Goal: Task Accomplishment & Management: Check status

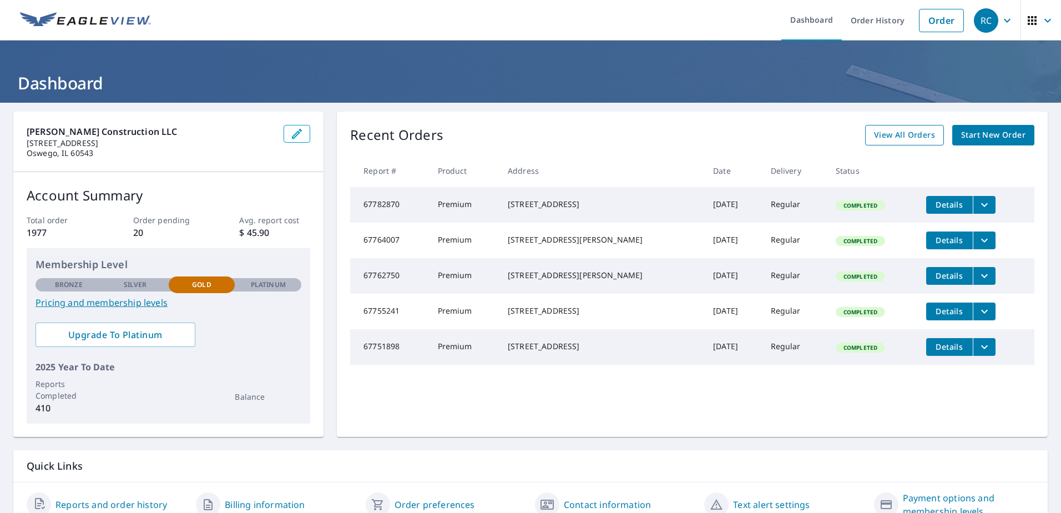
click at [878, 134] on span "View All Orders" at bounding box center [904, 135] width 61 height 14
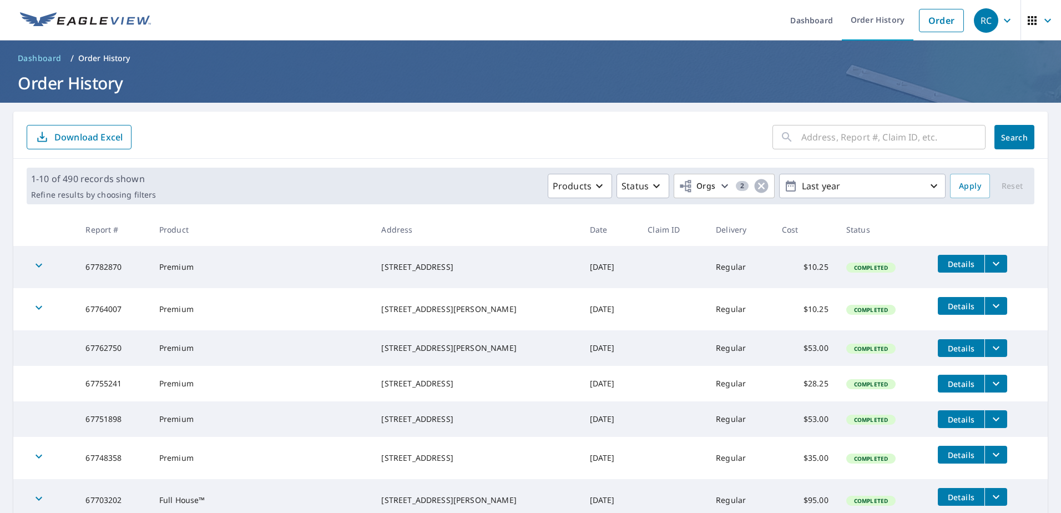
drag, startPoint x: 454, startPoint y: 398, endPoint x: 379, endPoint y: 385, distance: 76.2
click at [379, 385] on td "[STREET_ADDRESS]" at bounding box center [476, 384] width 208 height 36
copy div "[STREET_ADDRESS]"
drag, startPoint x: 469, startPoint y: 436, endPoint x: 363, endPoint y: 409, distance: 109.4
click at [363, 409] on tbody "67782870 Premium [STREET_ADDRESS] [DATE] Regular $10.25 Completed Details 67764…" at bounding box center [530, 437] width 1034 height 382
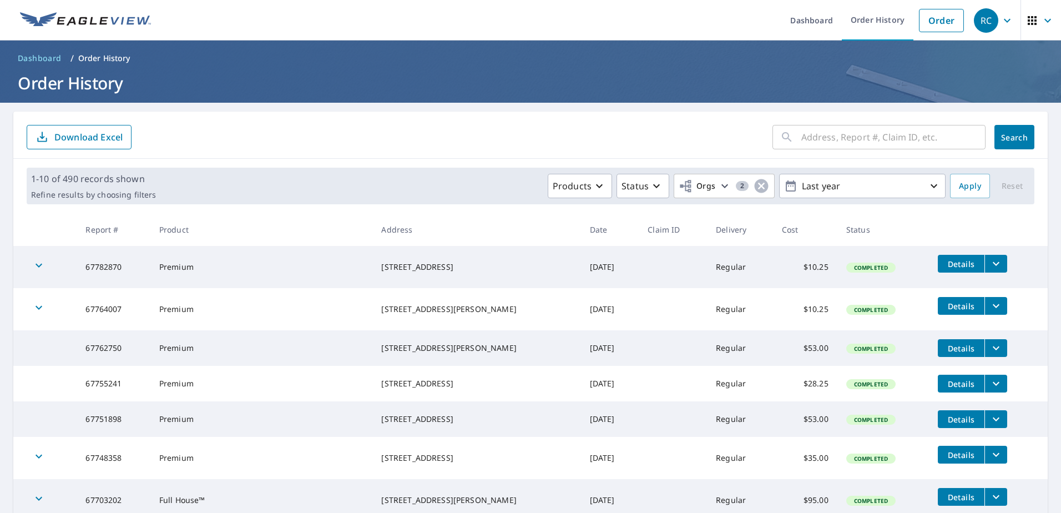
click at [363, 401] on td "Premium" at bounding box center [261, 384] width 223 height 36
drag, startPoint x: 427, startPoint y: 430, endPoint x: 461, endPoint y: 443, distance: 36.1
click at [428, 425] on div "[STREET_ADDRESS]" at bounding box center [476, 418] width 190 height 11
drag, startPoint x: 465, startPoint y: 440, endPoint x: 374, endPoint y: 422, distance: 92.7
click at [371, 423] on tr "67751898 Premium [STREET_ADDRESS] [DATE] Regular $53.00 Completed Details" at bounding box center [530, 419] width 1034 height 36
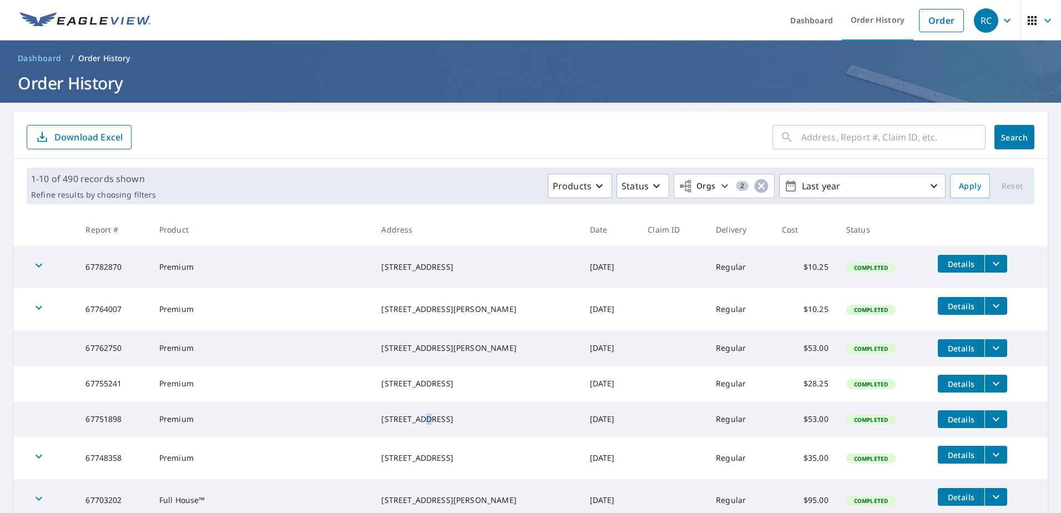
copy tr "[STREET_ADDRESS]"
drag, startPoint x: 453, startPoint y: 358, endPoint x: 382, endPoint y: 343, distance: 73.3
click at [382, 343] on td "[STREET_ADDRESS][PERSON_NAME]" at bounding box center [476, 348] width 208 height 36
copy div "[STREET_ADDRESS][PERSON_NAME]"
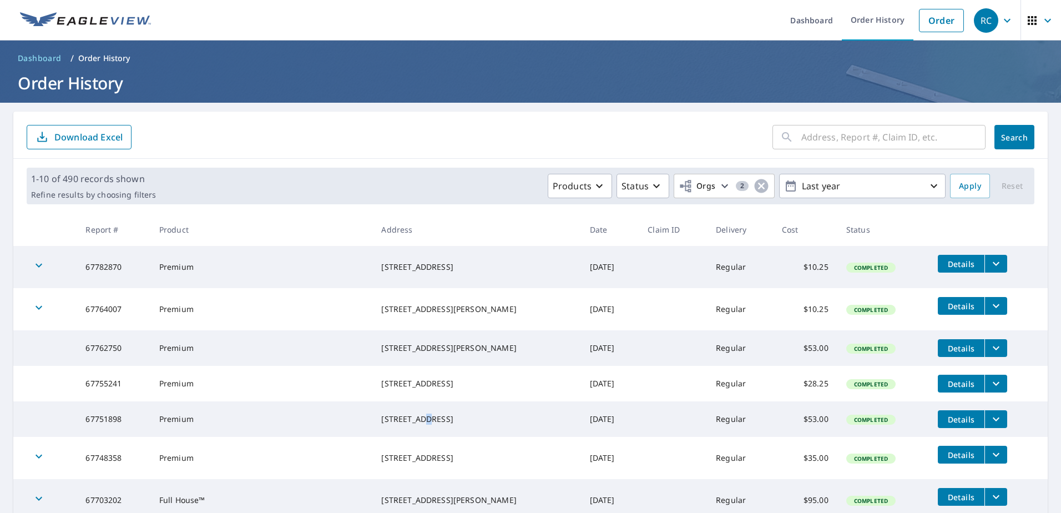
drag, startPoint x: 473, startPoint y: 478, endPoint x: 381, endPoint y: 460, distance: 93.3
click at [381, 460] on td "[STREET_ADDRESS]" at bounding box center [476, 458] width 208 height 42
copy div "[STREET_ADDRESS]"
click at [989, 461] on icon "filesDropdownBtn-67748358" at bounding box center [995, 454] width 13 height 13
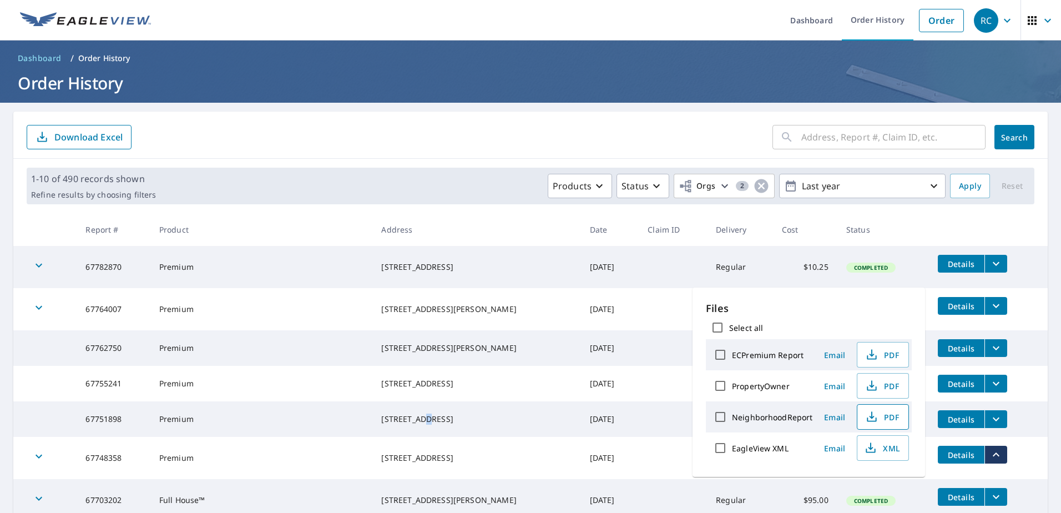
click at [883, 418] on span "PDF" at bounding box center [882, 416] width 36 height 13
click at [836, 133] on input "text" at bounding box center [893, 137] width 184 height 31
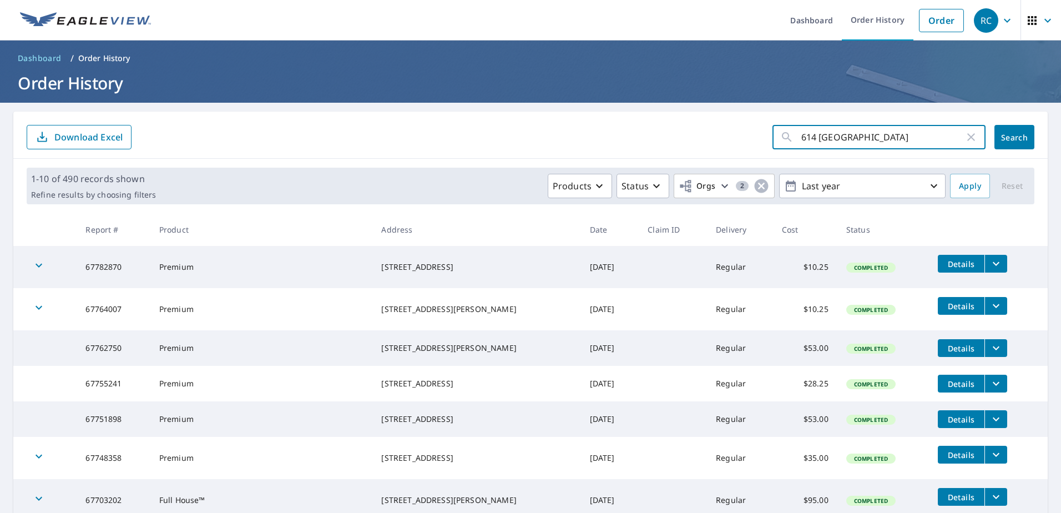
type input "614 [GEOGRAPHIC_DATA]"
click at [1021, 140] on button "Search" at bounding box center [1014, 137] width 40 height 24
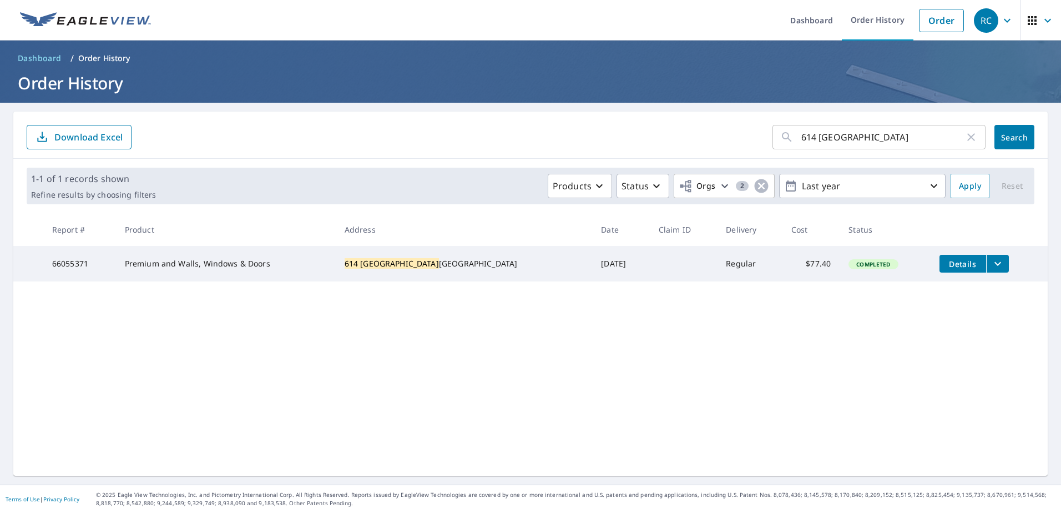
drag, startPoint x: 812, startPoint y: 134, endPoint x: 680, endPoint y: 132, distance: 132.7
click at [688, 132] on form "614 [GEOGRAPHIC_DATA] ​ Search Download Excel" at bounding box center [531, 137] width 1008 height 24
type input "233 wood"
click at [1023, 132] on button "Search" at bounding box center [1014, 137] width 40 height 24
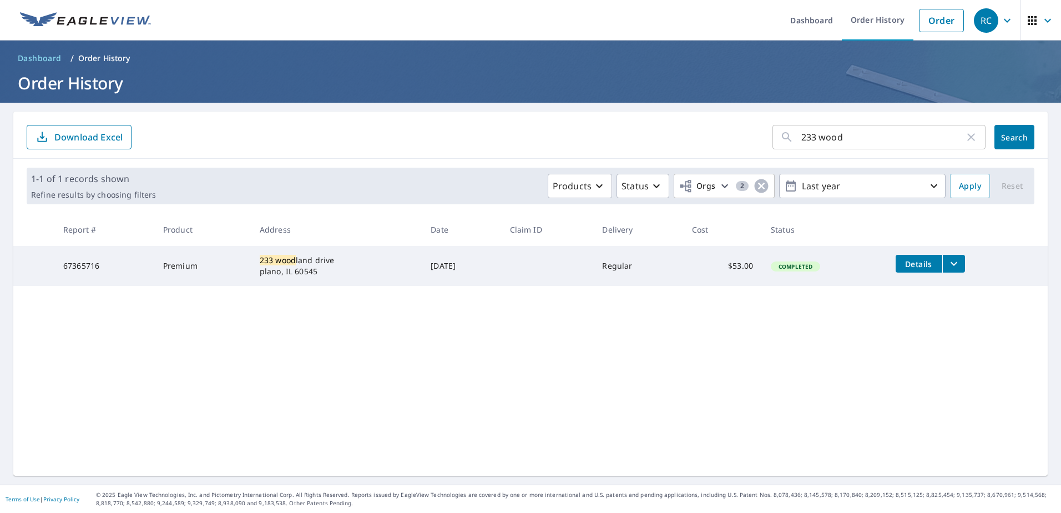
click at [942, 267] on button "filesDropdownBtn-67365716" at bounding box center [953, 264] width 23 height 18
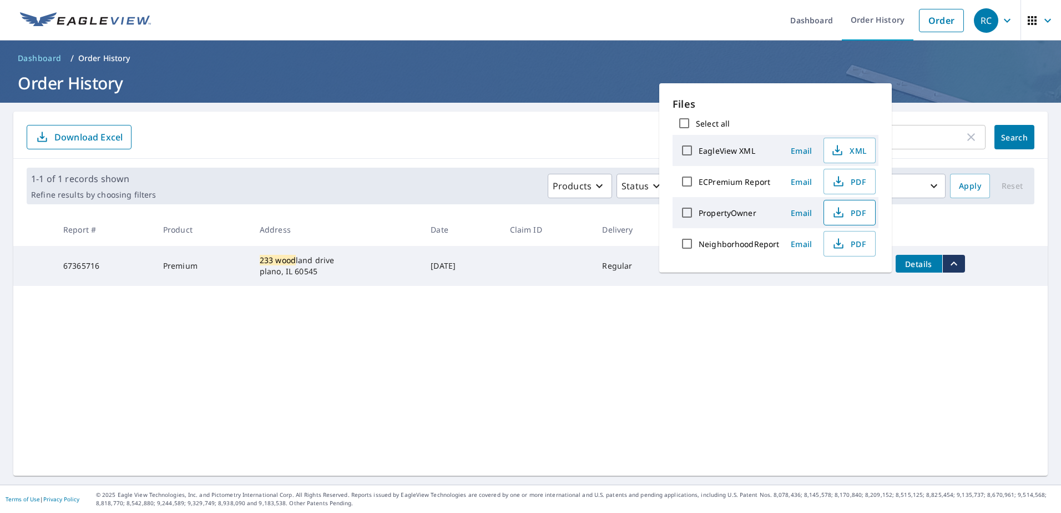
click at [839, 207] on icon "button" at bounding box center [838, 212] width 13 height 13
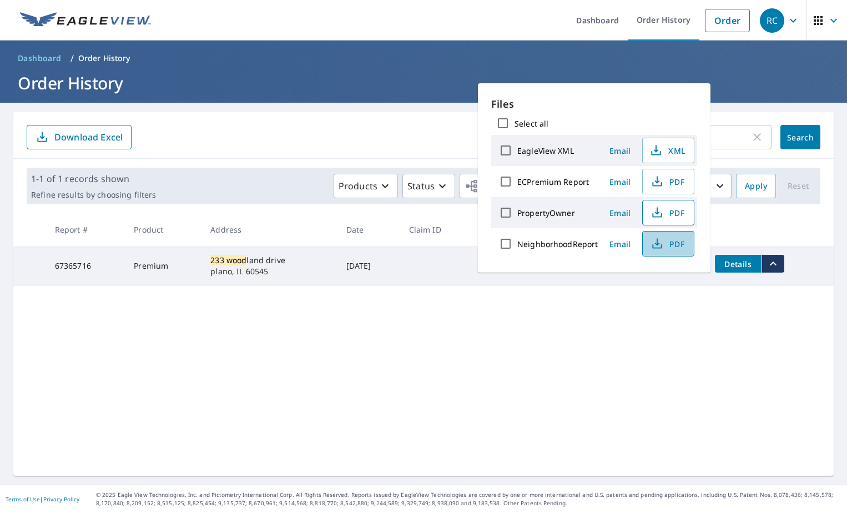
click at [668, 239] on span "PDF" at bounding box center [667, 243] width 36 height 13
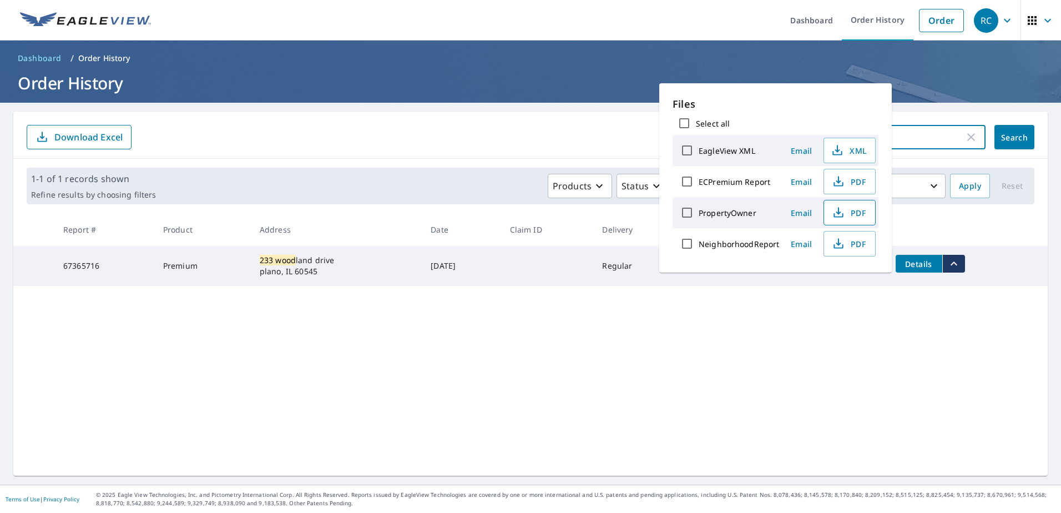
click at [960, 350] on div "233 wood ​ Search Download Excel 1-1 of 1 records shown Refine results by choos…" at bounding box center [530, 294] width 1034 height 364
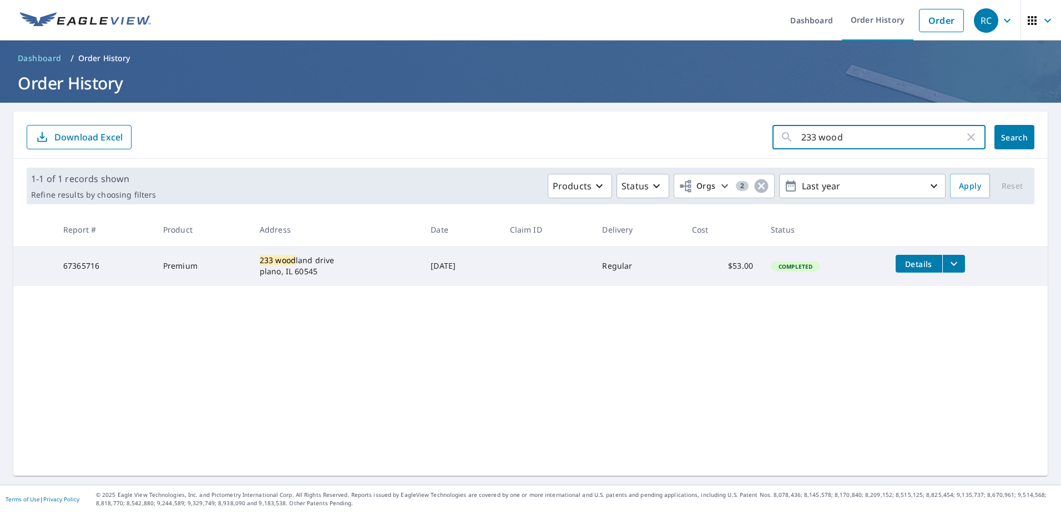
drag, startPoint x: 870, startPoint y: 132, endPoint x: 714, endPoint y: 123, distance: 155.6
click at [715, 123] on div "233 wood ​ Search Download Excel" at bounding box center [530, 135] width 1034 height 47
type input "130 North"
click at [1007, 137] on span "Search" at bounding box center [1014, 137] width 22 height 11
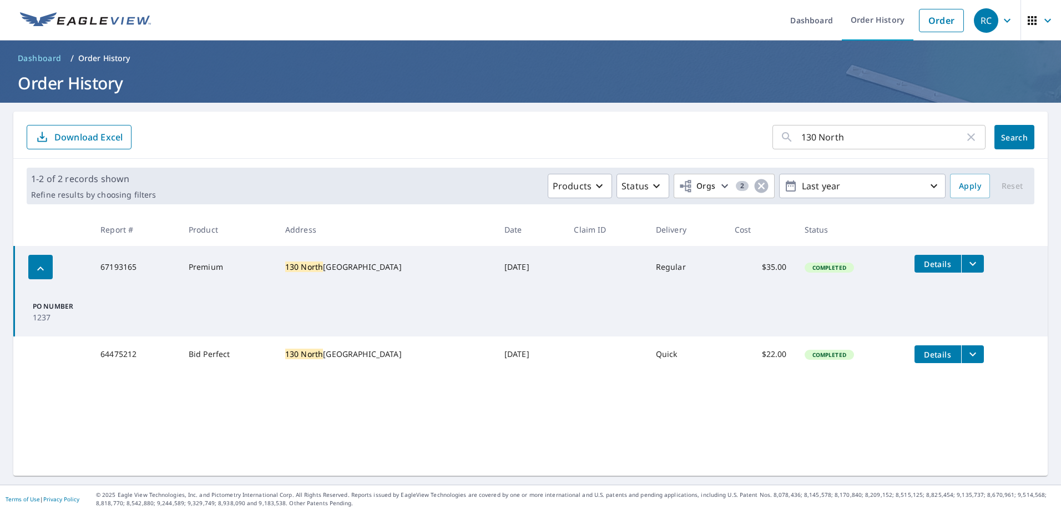
click at [976, 356] on button "filesDropdownBtn-64475212" at bounding box center [972, 354] width 23 height 18
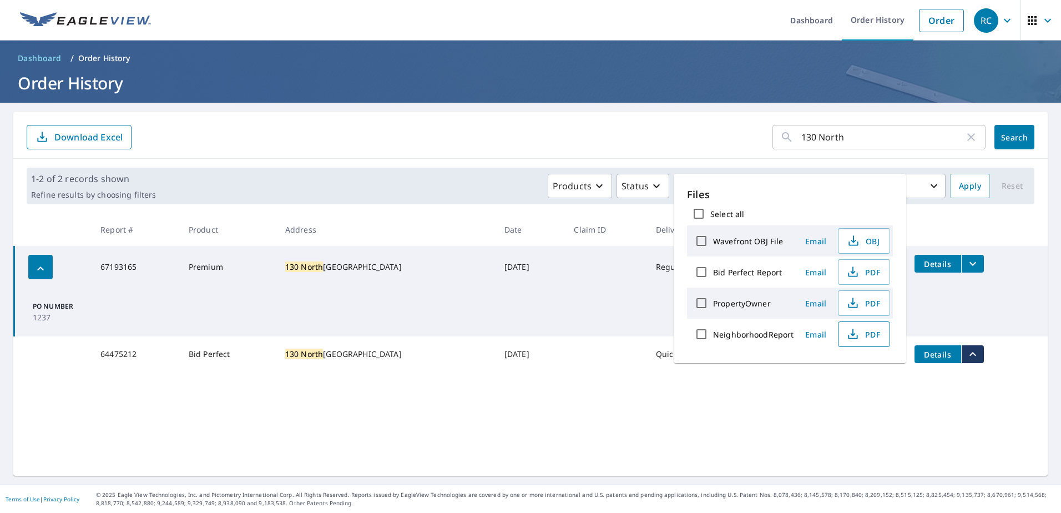
click at [854, 328] on icon "button" at bounding box center [852, 333] width 13 height 13
drag, startPoint x: 826, startPoint y: 137, endPoint x: 629, endPoint y: 136, distance: 197.0
click at [630, 137] on form "130 North ​ Search Download Excel" at bounding box center [531, 137] width 1008 height 24
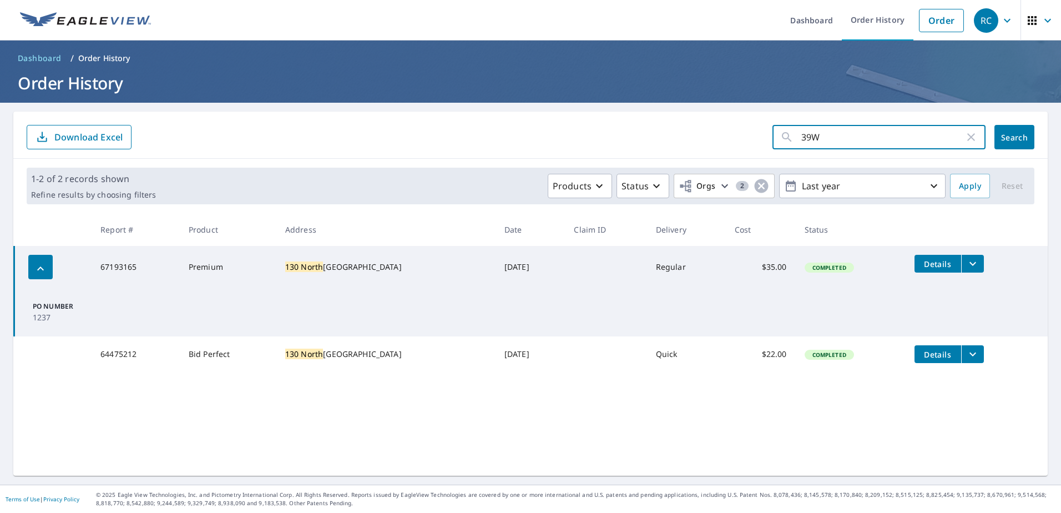
type input "39W"
click at [1003, 134] on span "Search" at bounding box center [1014, 137] width 22 height 11
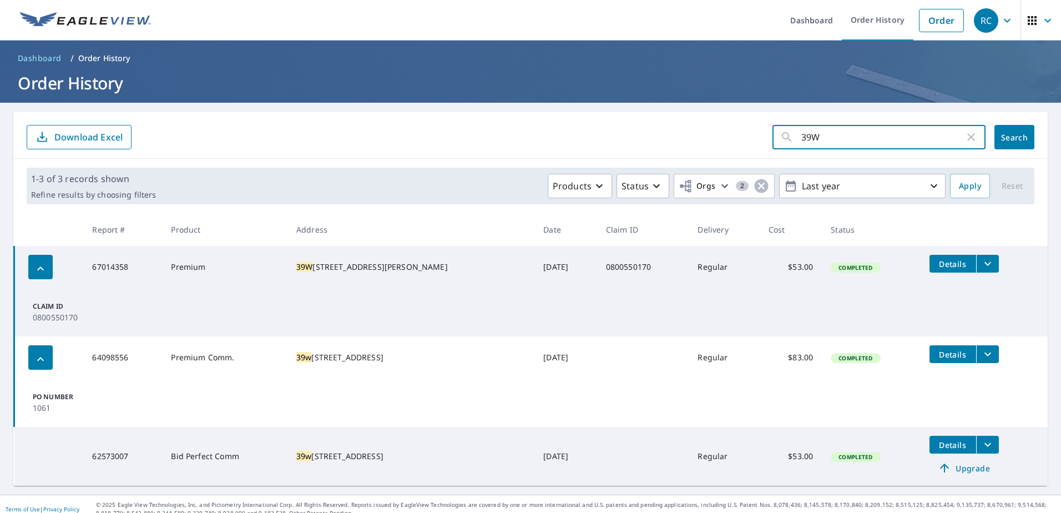
drag, startPoint x: 826, startPoint y: 135, endPoint x: 725, endPoint y: 135, distance: 101.0
click at [731, 135] on form "39W ​ Search Download Excel" at bounding box center [531, 137] width 1008 height 24
type input "2108 [GEOGRAPHIC_DATA]"
click at [999, 128] on button "Search" at bounding box center [1014, 137] width 40 height 24
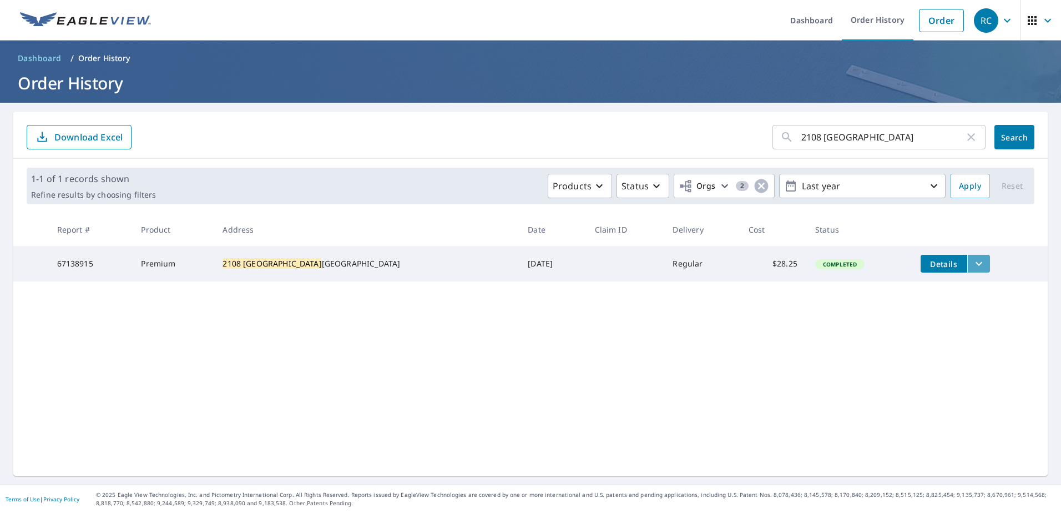
click at [967, 255] on button "filesDropdownBtn-67138915" at bounding box center [978, 264] width 23 height 18
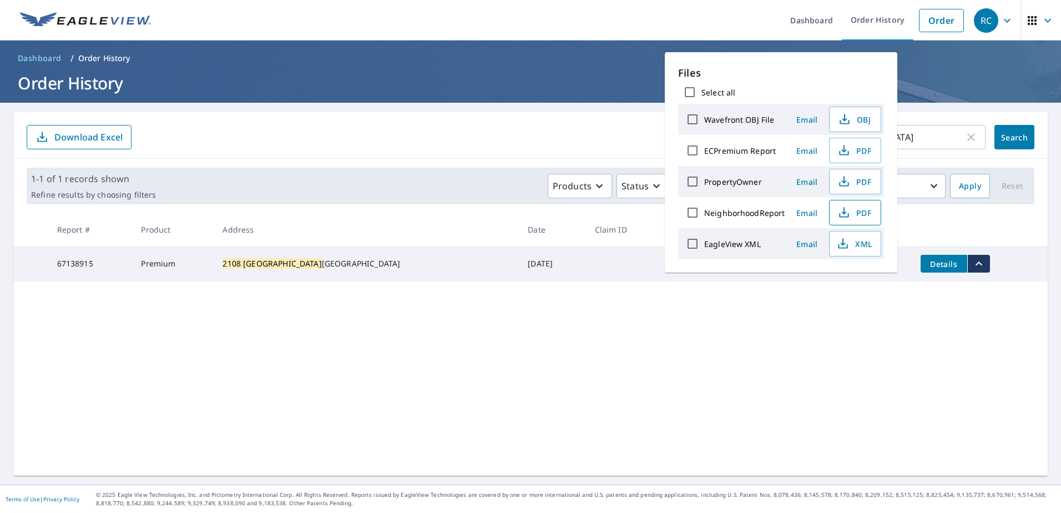
click at [852, 211] on span "PDF" at bounding box center [854, 212] width 36 height 13
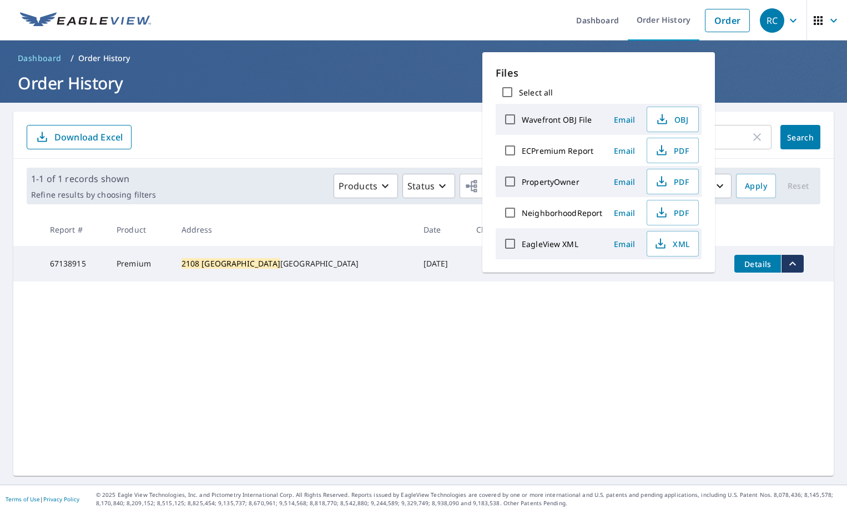
click at [573, 334] on div "2108 [GEOGRAPHIC_DATA] ​ Search Download Excel 1-1 of 1 records shown Refine re…" at bounding box center [423, 294] width 820 height 364
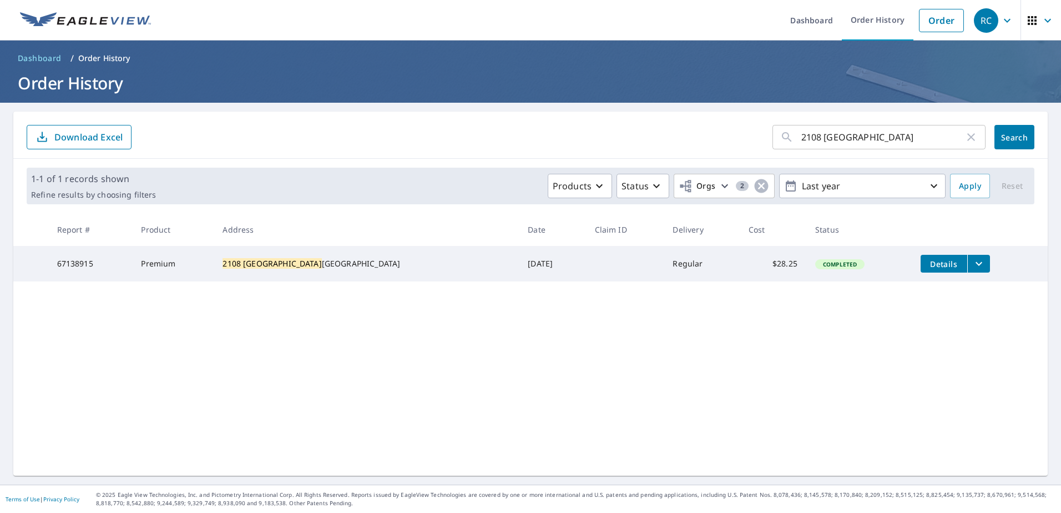
click at [836, 137] on input "2108 [GEOGRAPHIC_DATA]" at bounding box center [882, 137] width 163 height 31
drag, startPoint x: 856, startPoint y: 137, endPoint x: 582, endPoint y: 137, distance: 274.7
click at [615, 137] on form "2108 [GEOGRAPHIC_DATA] ​ Search Download Excel" at bounding box center [531, 137] width 1008 height 24
type input "510"
click at [1003, 140] on span "Search" at bounding box center [1014, 137] width 22 height 11
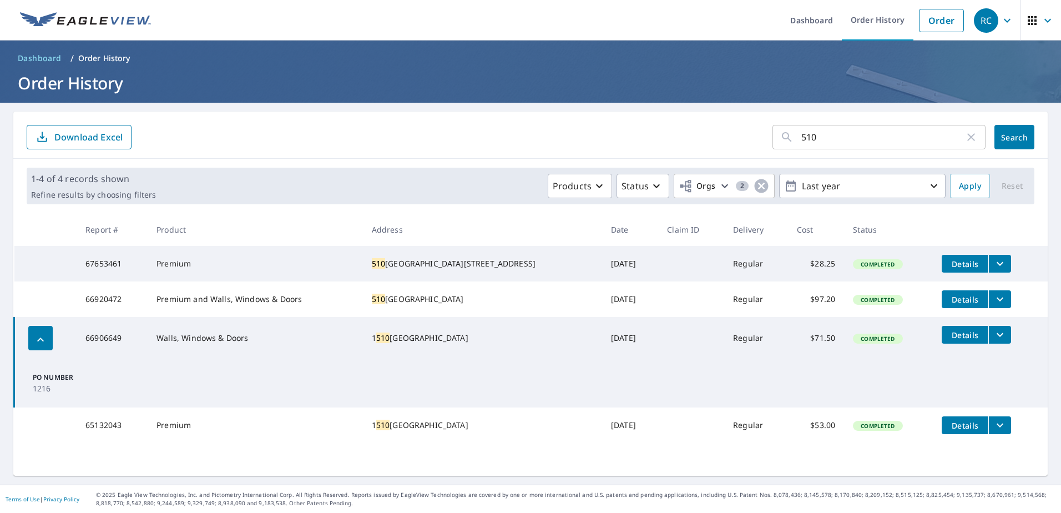
click at [993, 302] on icon "filesDropdownBtn-66920472" at bounding box center [999, 298] width 13 height 13
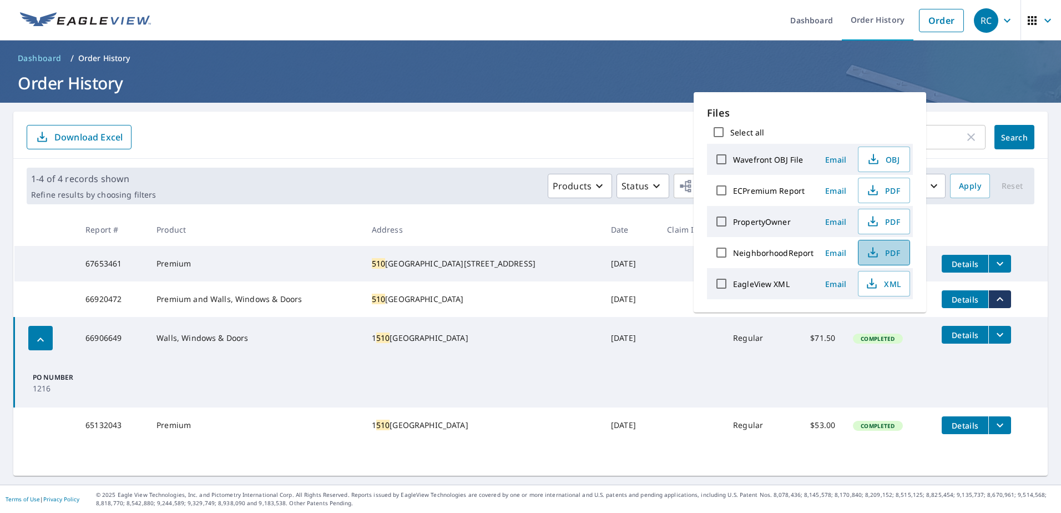
click at [892, 251] on span "PDF" at bounding box center [883, 252] width 36 height 13
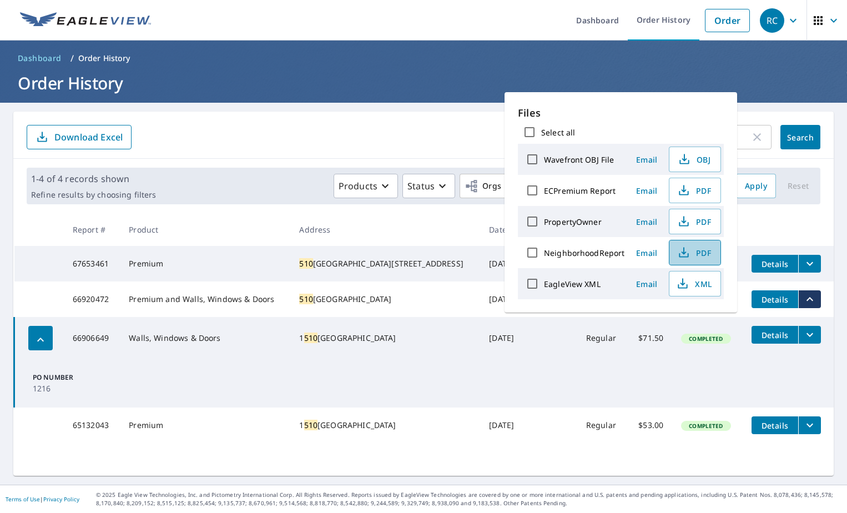
click at [710, 260] on button "PDF" at bounding box center [695, 253] width 52 height 26
click at [251, 125] on div "510 ​ Search Download Excel" at bounding box center [423, 135] width 820 height 47
